Goal: Find specific page/section: Find specific page/section

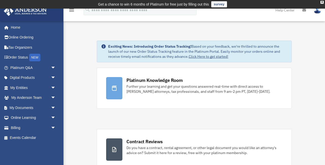
click at [17, 106] on link "My Documents arrow_drop_down" at bounding box center [34, 108] width 60 height 10
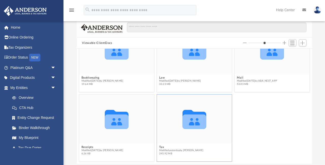
scroll to position [26, 0]
click at [198, 127] on icon "grid" at bounding box center [194, 122] width 24 height 15
click at [161, 147] on button "Tax" at bounding box center [181, 147] width 44 height 3
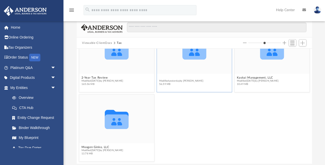
click at [166, 76] on button "Hua, Tinh" at bounding box center [181, 77] width 44 height 3
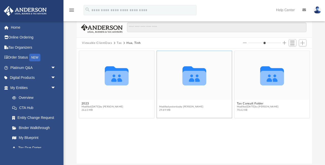
click at [166, 104] on button "2024" at bounding box center [181, 103] width 44 height 3
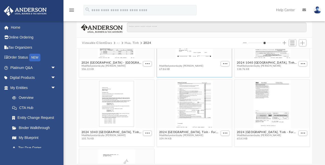
scroll to position [133, 0]
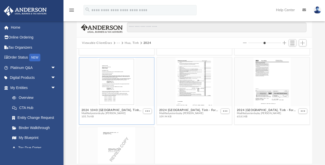
click at [115, 92] on div "grid" at bounding box center [116, 82] width 75 height 49
click at [148, 109] on button "More options" at bounding box center [147, 111] width 9 height 5
click at [140, 120] on li "Preview" at bounding box center [141, 120] width 15 height 5
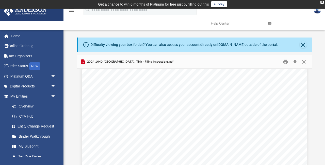
scroll to position [130, 0]
click at [305, 61] on button "Close" at bounding box center [303, 62] width 9 height 8
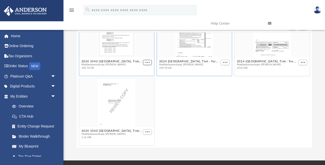
scroll to position [59, 0]
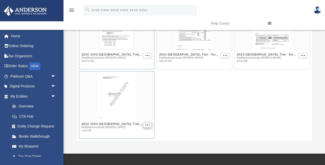
click at [148, 125] on span "More options" at bounding box center [147, 125] width 4 height 3
click at [140, 108] on li "Preview" at bounding box center [141, 107] width 15 height 5
type input "*"
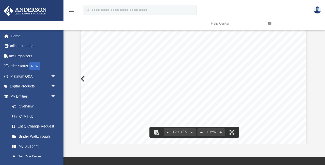
scroll to position [5494, 1]
click at [150, 92] on div "Department of the Treasury Internal Revenue Service OMB No. 1545-0074 Pay onlin…" at bounding box center [193, 54] width 225 height 292
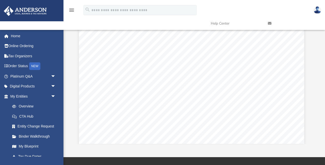
scroll to position [27689, 3]
